Goal: Navigation & Orientation: Find specific page/section

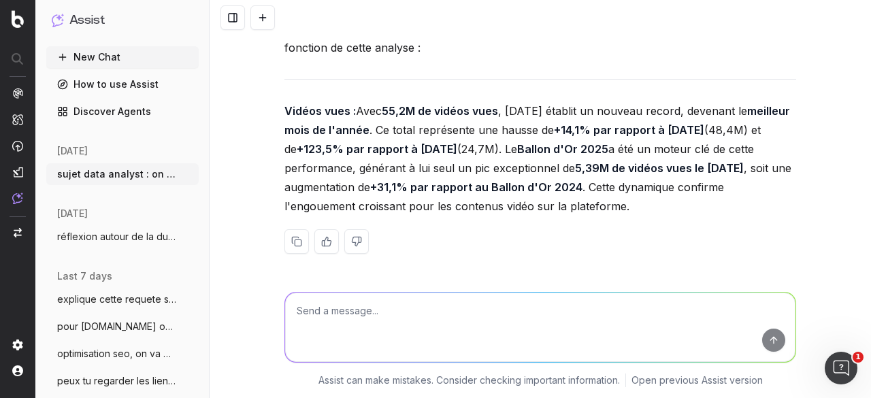
scroll to position [18344, 0]
click at [370, 323] on textarea at bounding box center [540, 327] width 510 height 69
click at [290, 310] on textarea "sur le trafic externe" at bounding box center [540, 327] width 510 height 69
click at [461, 312] on textarea "autre point sur le trafic externe" at bounding box center [540, 327] width 510 height 69
paste textarea "Trafic Externe Réel 2024 Réel 2025 janvier 16 275 379 février 16 297 322 mars 2…"
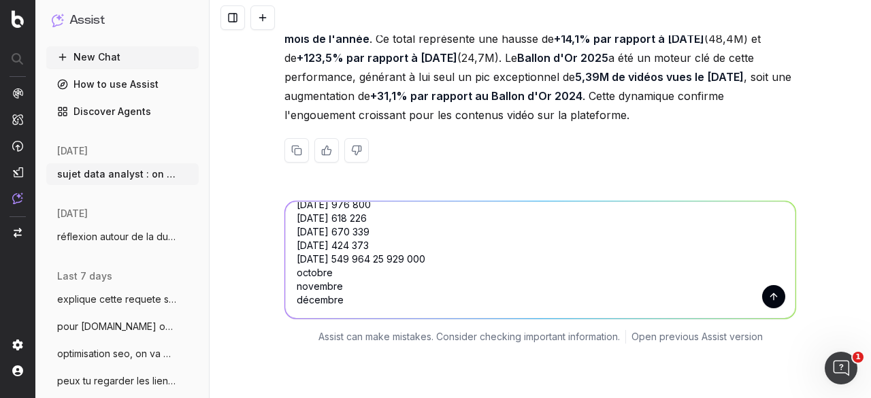
scroll to position [96, 0]
click at [408, 310] on textarea "autre point sur le trafic externe : Trafic Externe Réel 2024 Réel 2025 janvier …" at bounding box center [540, 259] width 510 height 117
type textarea "autre point sur le trafic externe : Trafic Externe Réel 2024 Réel 2025 janvier …"
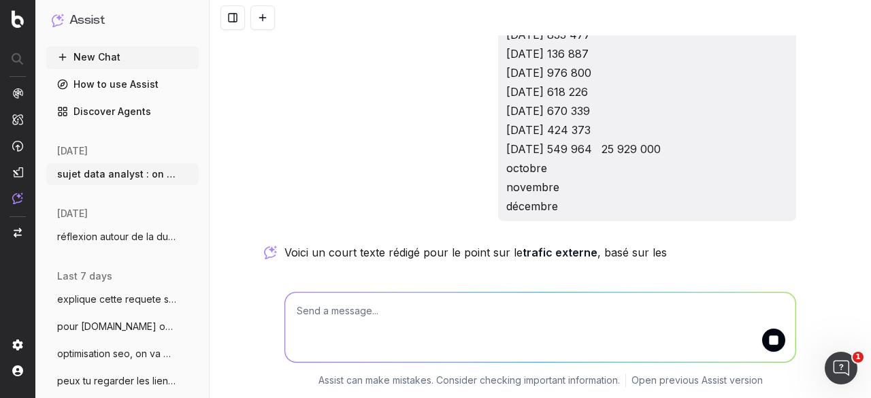
scroll to position [18739, 0]
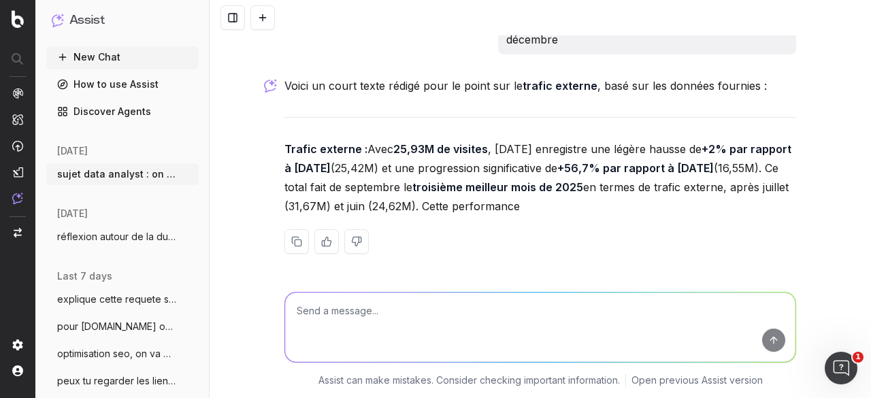
click at [370, 300] on textarea at bounding box center [540, 327] width 510 height 69
type textarea "et une petite phrase trafic / jour"
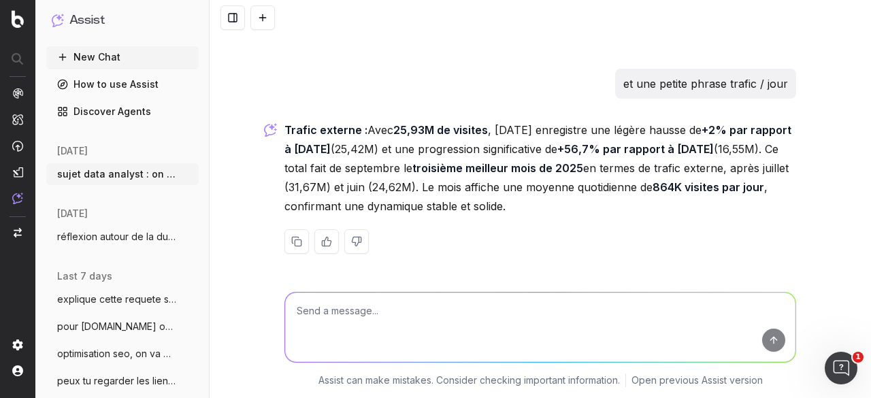
scroll to position [19014, 0]
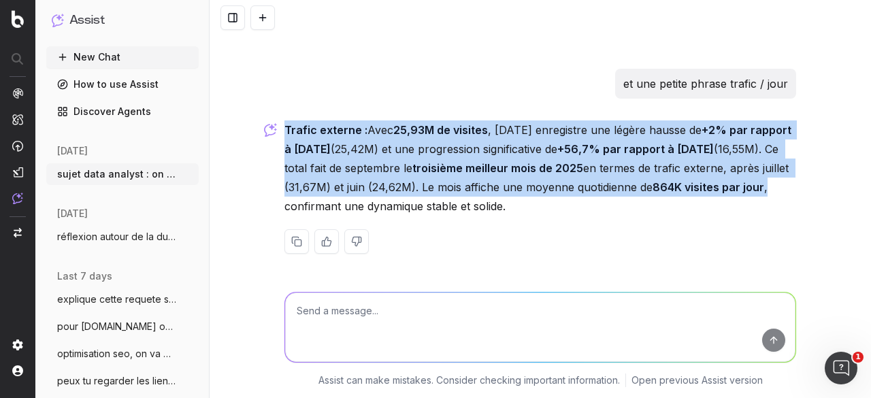
drag, startPoint x: 407, startPoint y: 241, endPoint x: 278, endPoint y: 160, distance: 152.6
copy p "Trafic externe : Avec 25,93M de visites , septembre 2025 enregistre une légère …"
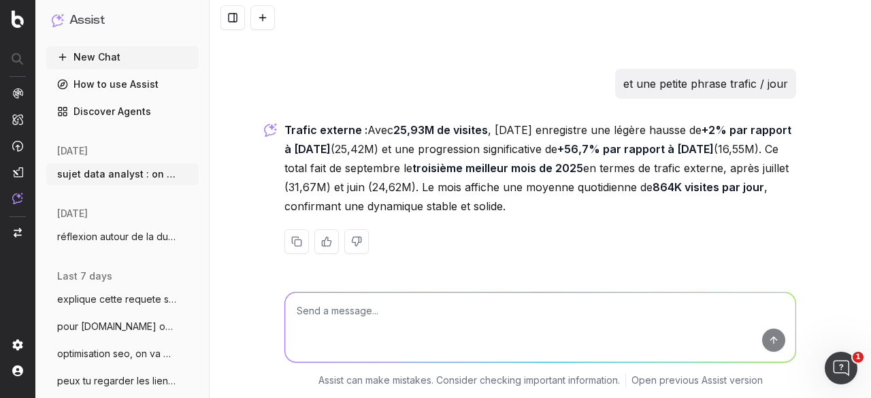
click at [338, 312] on textarea at bounding box center [540, 327] width 510 height 69
paste textarea ""tu as mis 25,93M de visites", septembre et "troisième meilleur mois de 2025 en…"
type textarea ""tu as mis 25,93M de visites", septembre et "troisième meilleur mois de 2025 en…"
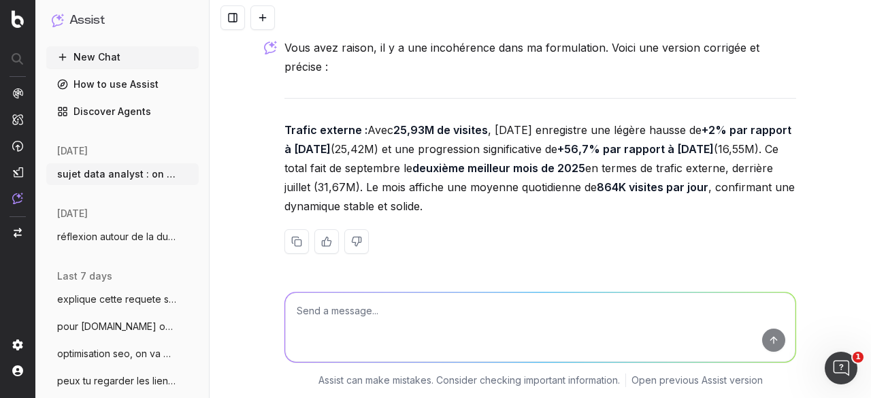
scroll to position [19322, 0]
click at [106, 59] on button "New Chat" at bounding box center [122, 57] width 152 height 22
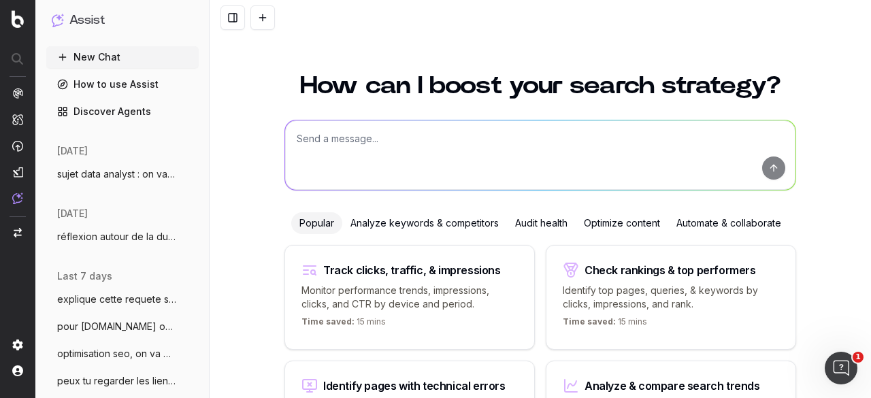
scroll to position [129, 0]
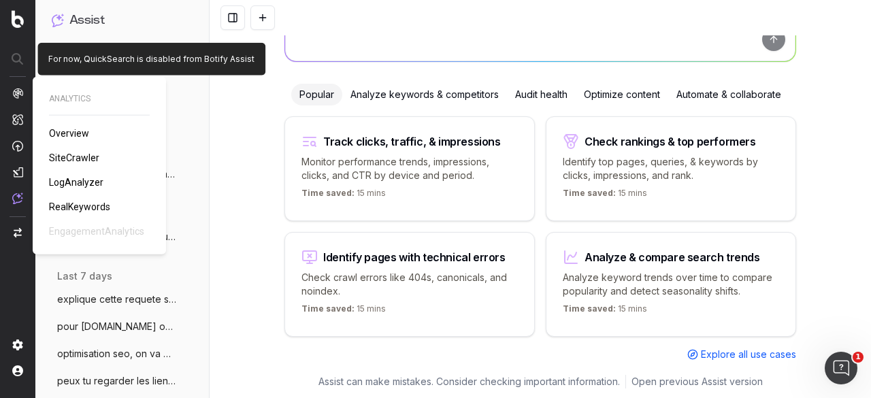
click at [16, 94] on img at bounding box center [17, 93] width 11 height 11
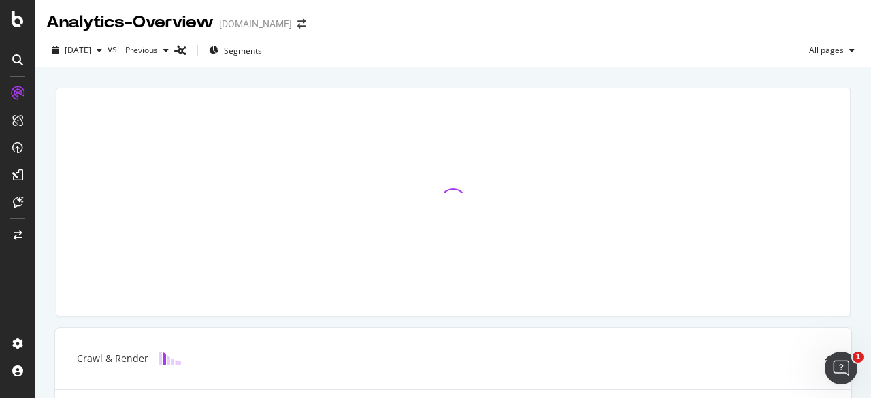
click at [15, 53] on div at bounding box center [18, 60] width 22 height 22
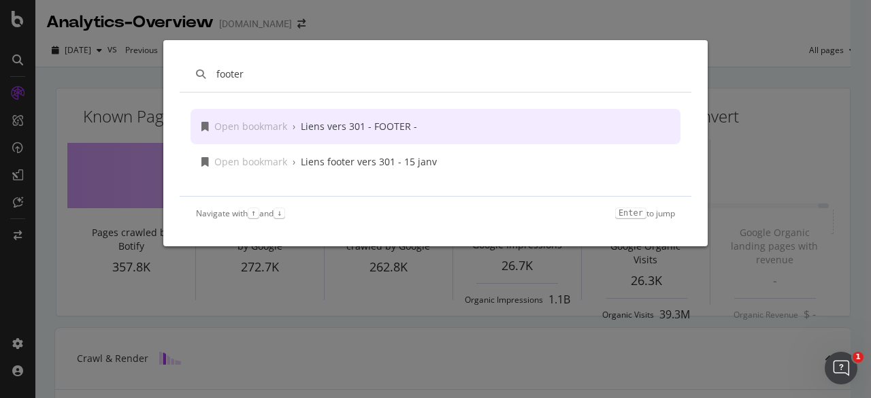
type input "footer"
click at [350, 127] on div "Liens vers 301 - FOOTER -" at bounding box center [359, 127] width 116 height 14
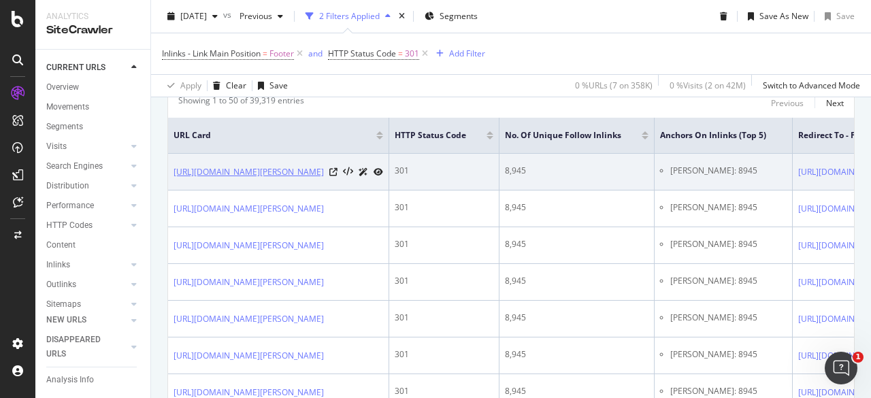
click at [316, 174] on link "https://www.lequipe.fr/Boxe/Francis-Ngannou/" at bounding box center [249, 172] width 150 height 14
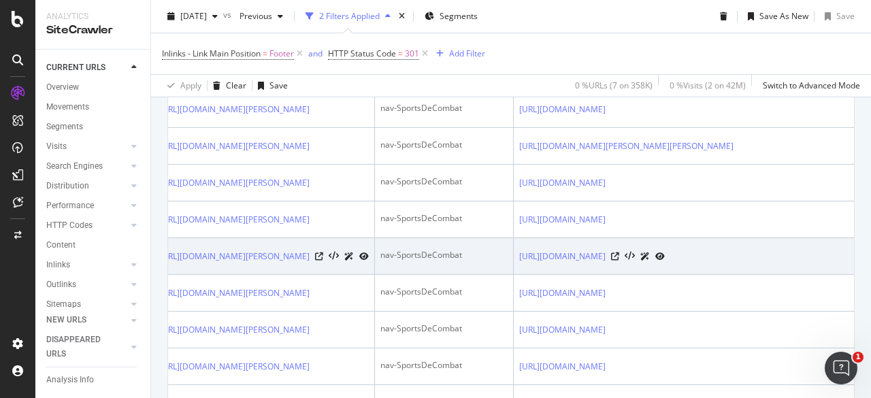
scroll to position [0, 681]
click at [585, 263] on link "https://www.lequipe.fr/Judo/AussiFicheAthlete903.html" at bounding box center [562, 257] width 86 height 14
click at [619, 261] on icon at bounding box center [615, 257] width 8 height 8
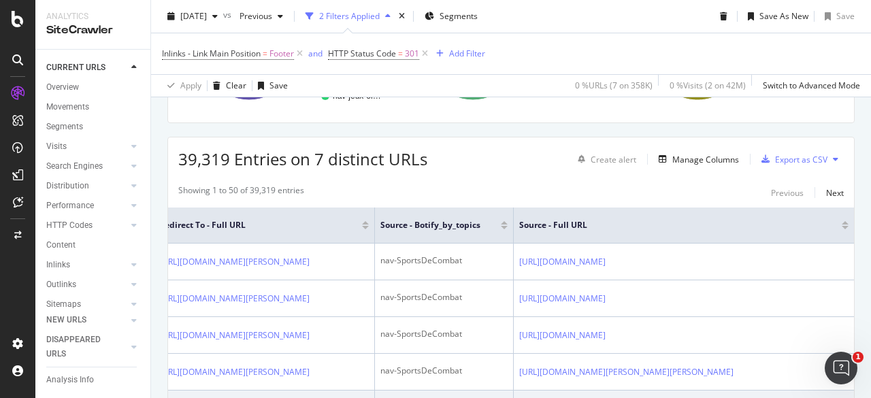
scroll to position [272, 0]
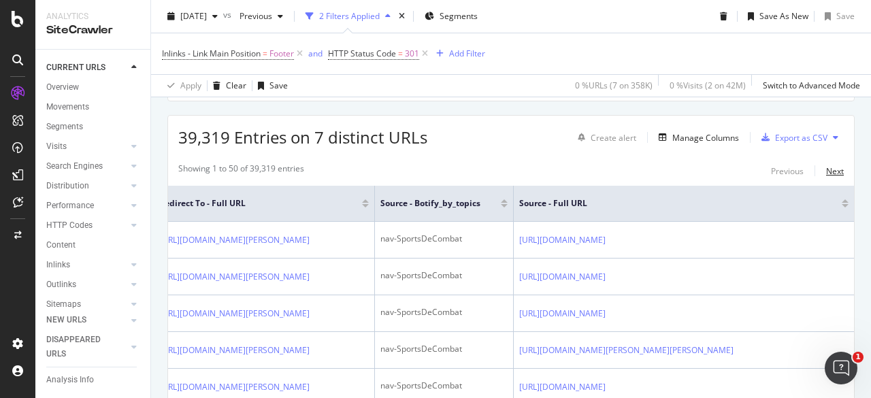
click at [826, 169] on div "Next" at bounding box center [835, 171] width 18 height 12
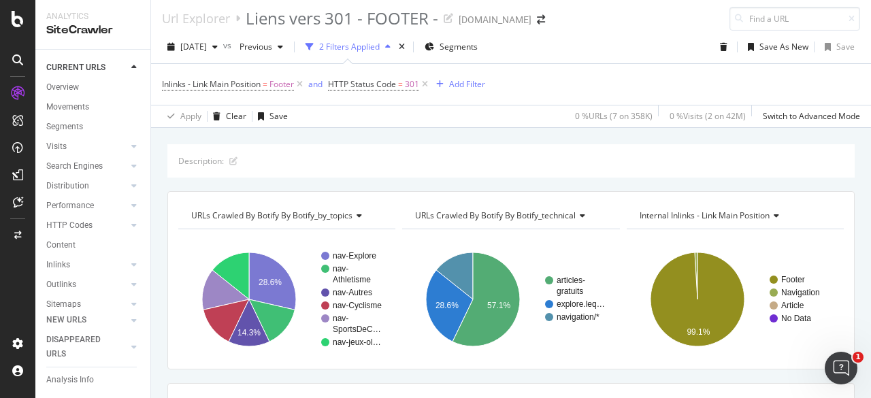
scroll to position [0, 0]
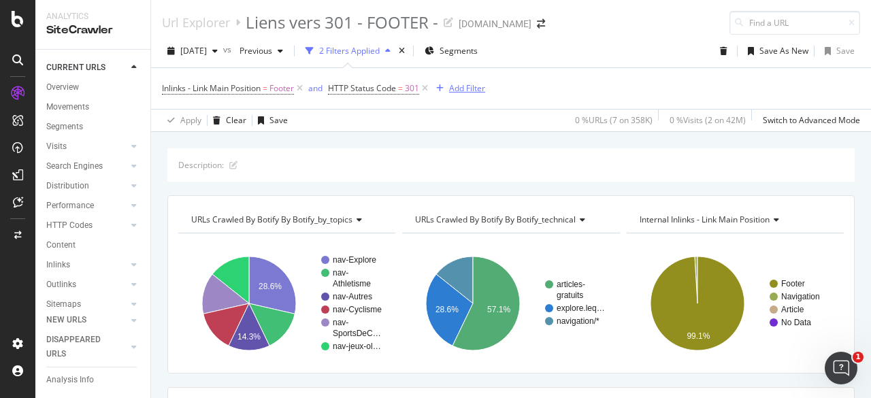
click at [463, 87] on div "Add Filter" at bounding box center [467, 88] width 36 height 12
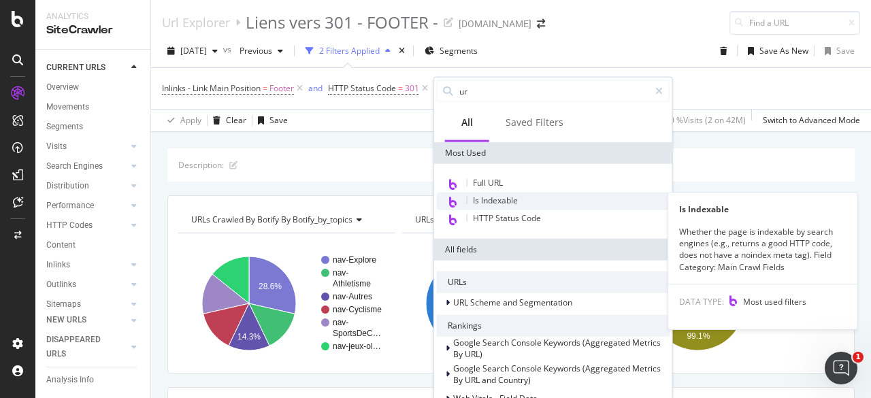
type input "url"
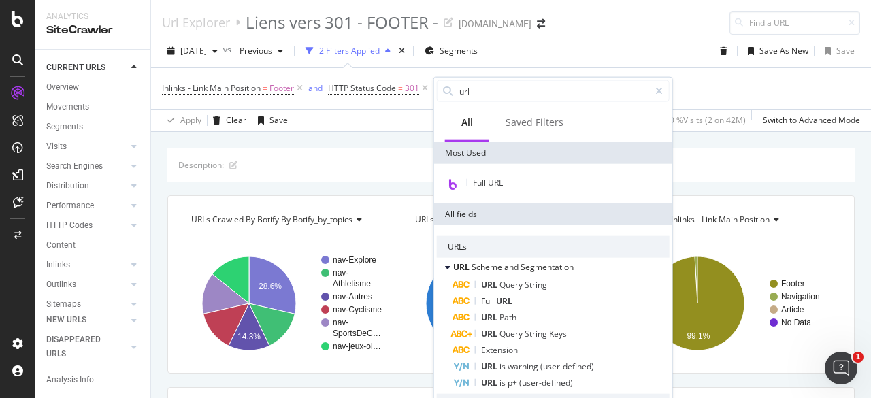
click at [383, 136] on div "Description: URLs Crawled By Botify By botify_by_topics Chart (by Value) Table …" at bounding box center [511, 148] width 720 height 33
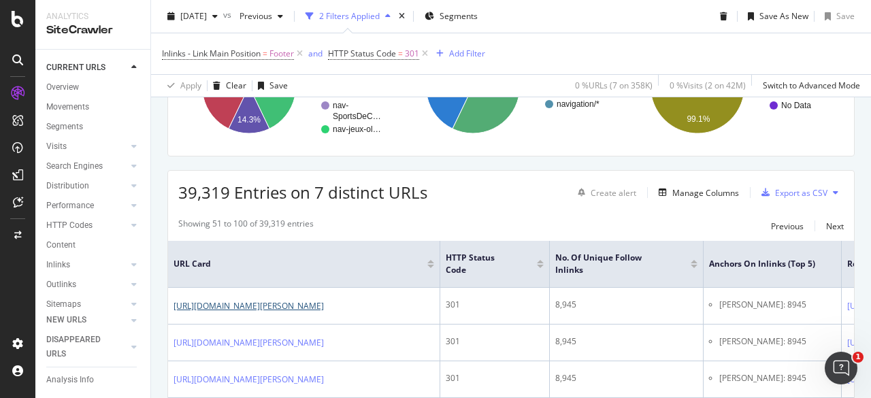
scroll to position [204, 0]
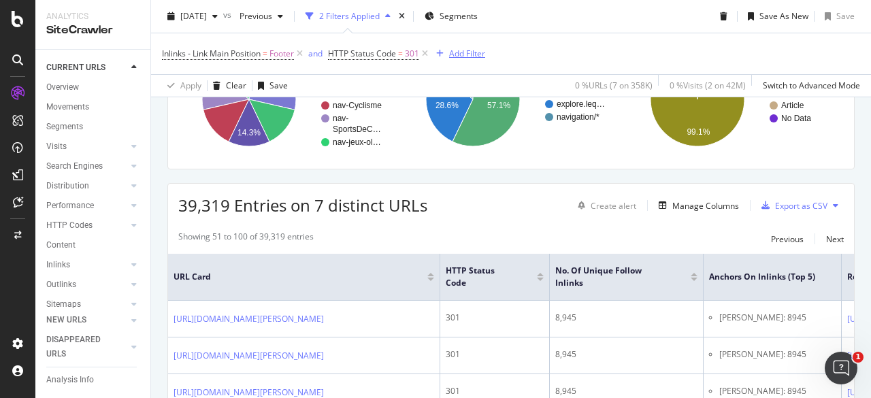
click at [457, 52] on div "Add Filter" at bounding box center [467, 54] width 36 height 12
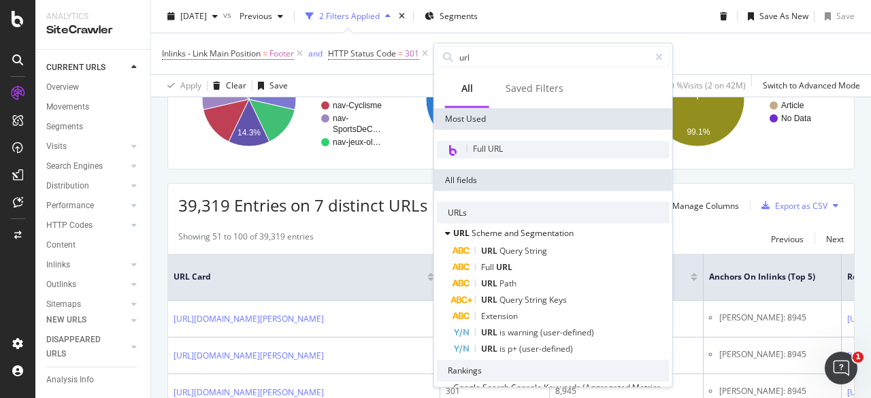
click at [490, 144] on span "Full URL" at bounding box center [488, 149] width 30 height 12
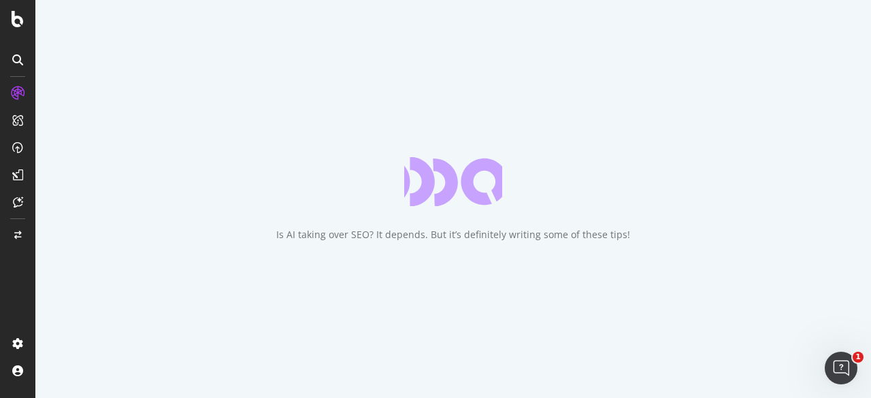
click at [15, 59] on icon at bounding box center [17, 59] width 11 height 11
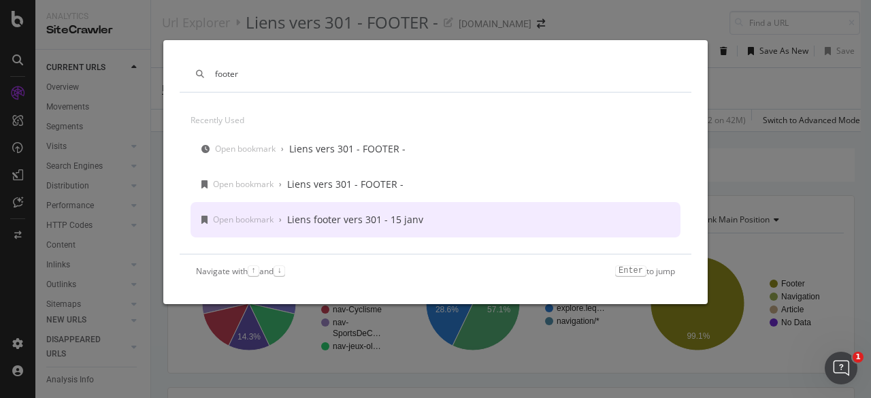
type input "footer"
click at [346, 219] on div "Liens footer vers 301 - 15 janv" at bounding box center [355, 220] width 136 height 14
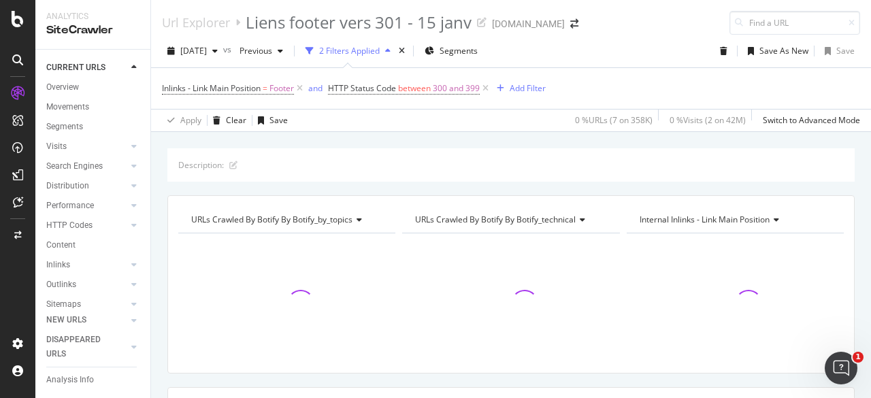
click at [487, 140] on div "Description: URLs Crawled By Botify By botify_by_topics Chart (by Value) Table …" at bounding box center [511, 148] width 720 height 33
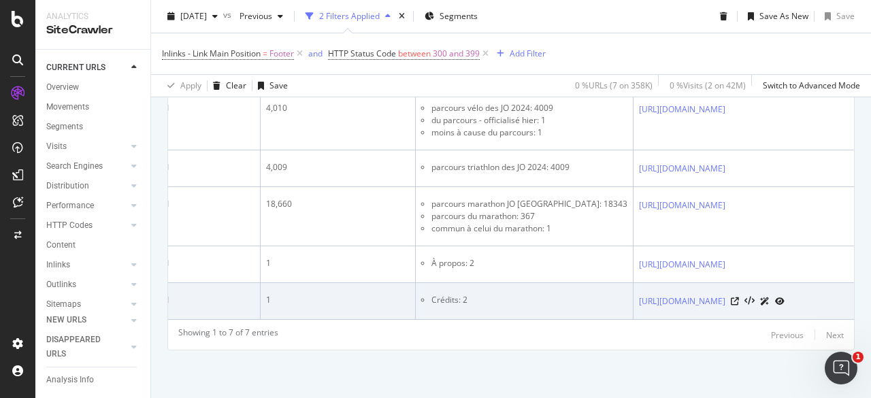
scroll to position [494, 0]
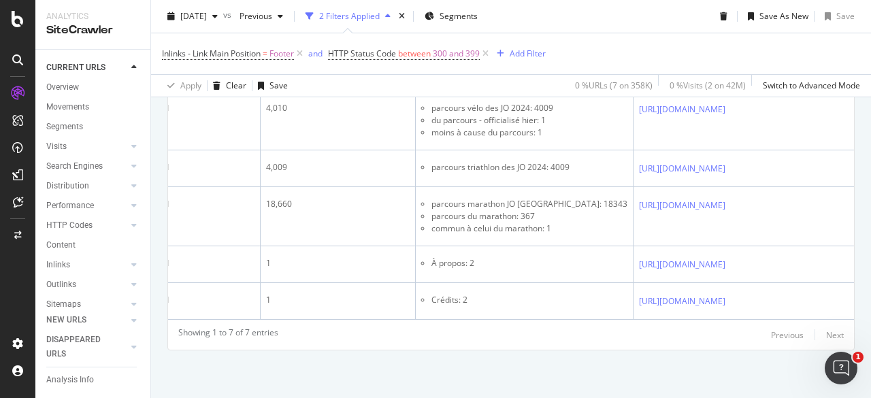
click at [555, 16] on div "2025 Aug. 31st vs Previous 2 Filters Applied Segments Save As New Save" at bounding box center [511, 18] width 720 height 27
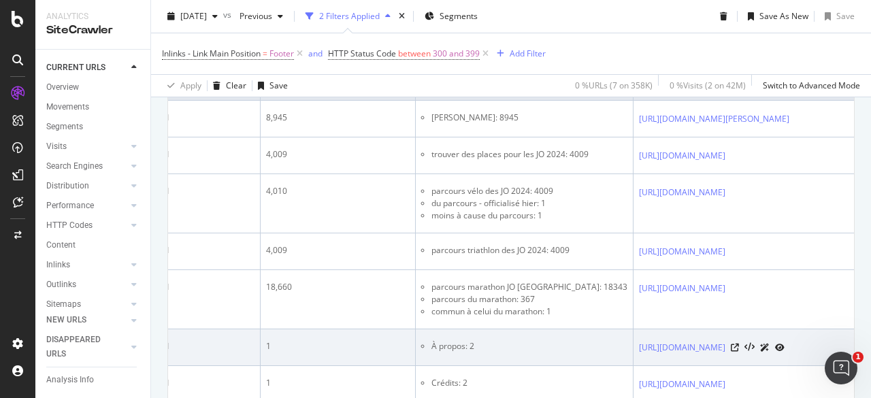
scroll to position [358, 0]
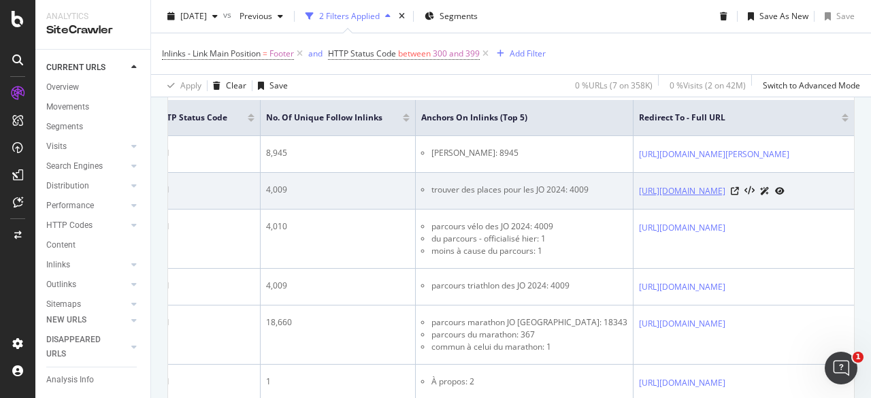
click at [639, 195] on link "[URL][DOMAIN_NAME][DATE]" at bounding box center [682, 191] width 86 height 14
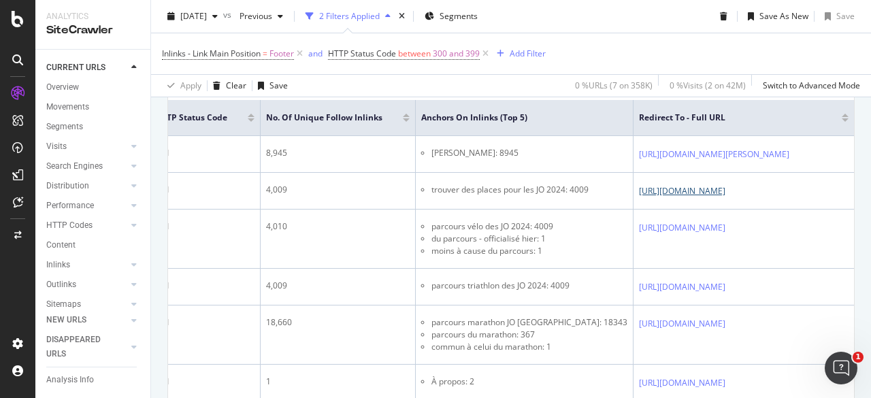
scroll to position [290, 0]
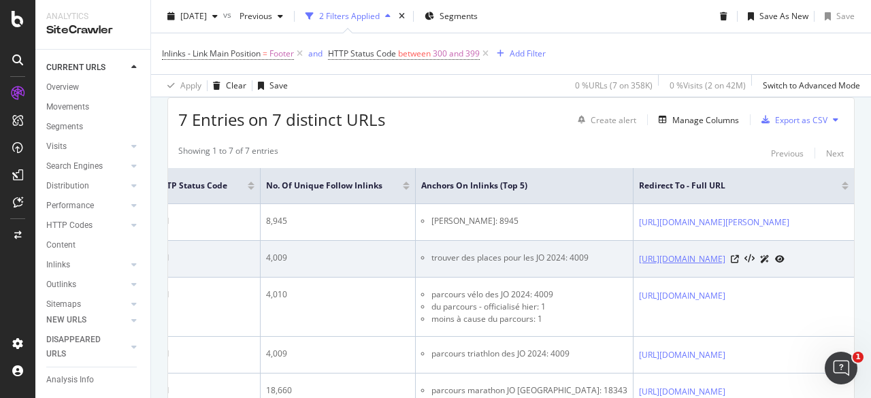
click at [639, 266] on link "[URL][DOMAIN_NAME][DATE]" at bounding box center [682, 260] width 86 height 14
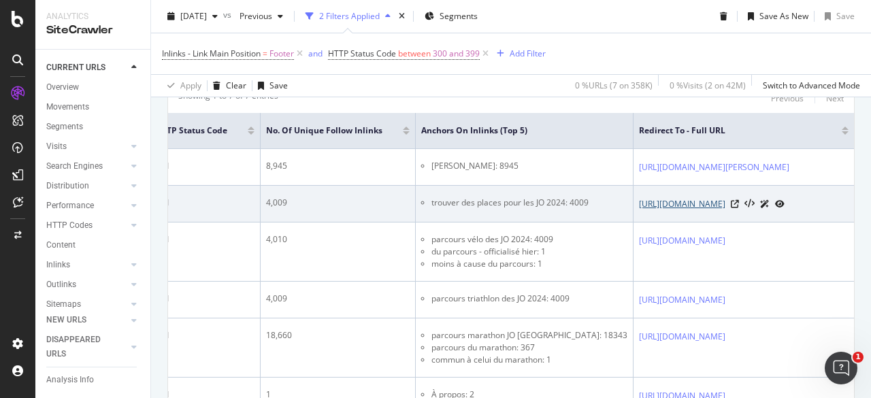
scroll to position [358, 0]
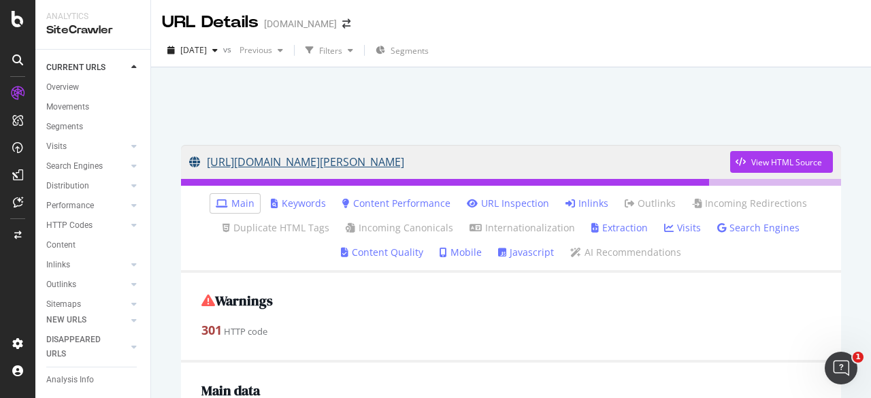
click at [351, 157] on link "https://www.lequipe.fr/Boxe/Francis-Ngannou/" at bounding box center [459, 162] width 541 height 34
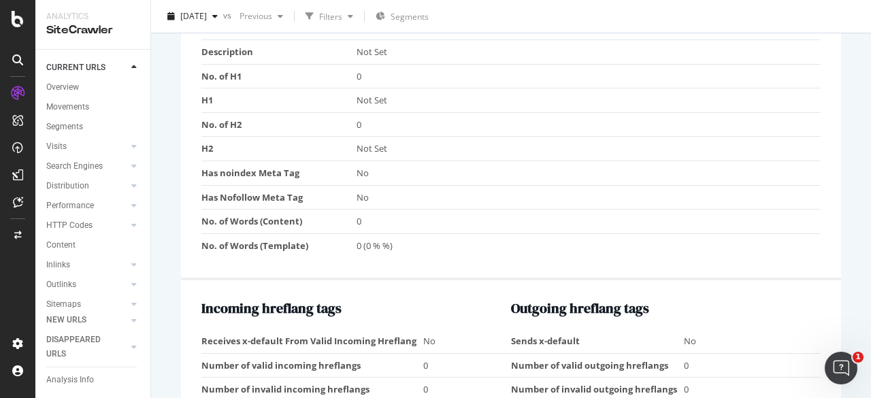
scroll to position [1021, 0]
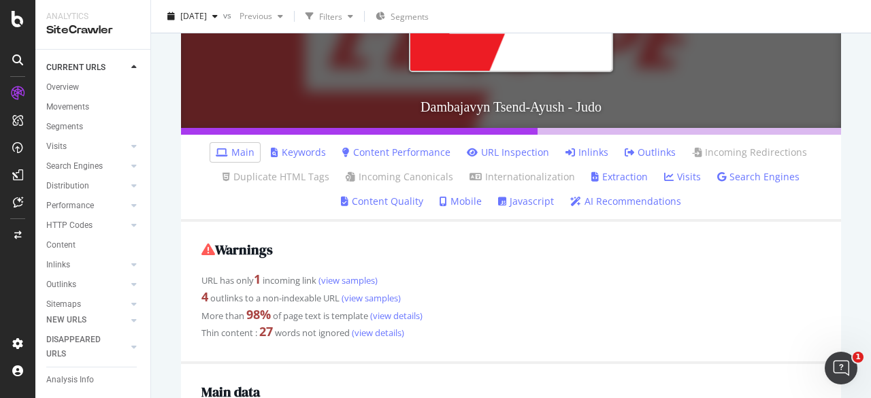
scroll to position [272, 0]
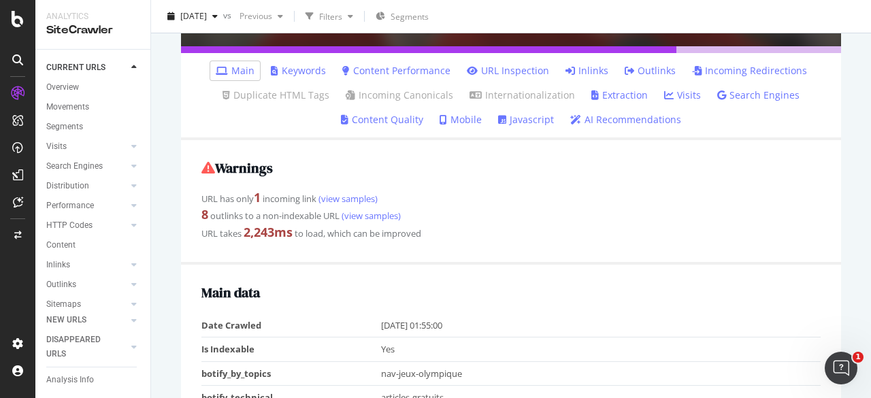
scroll to position [340, 0]
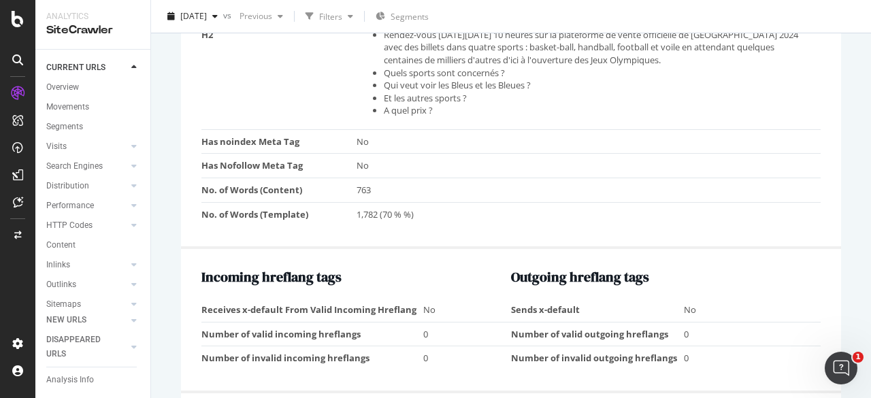
scroll to position [1206, 0]
